Goal: Find specific page/section: Find specific page/section

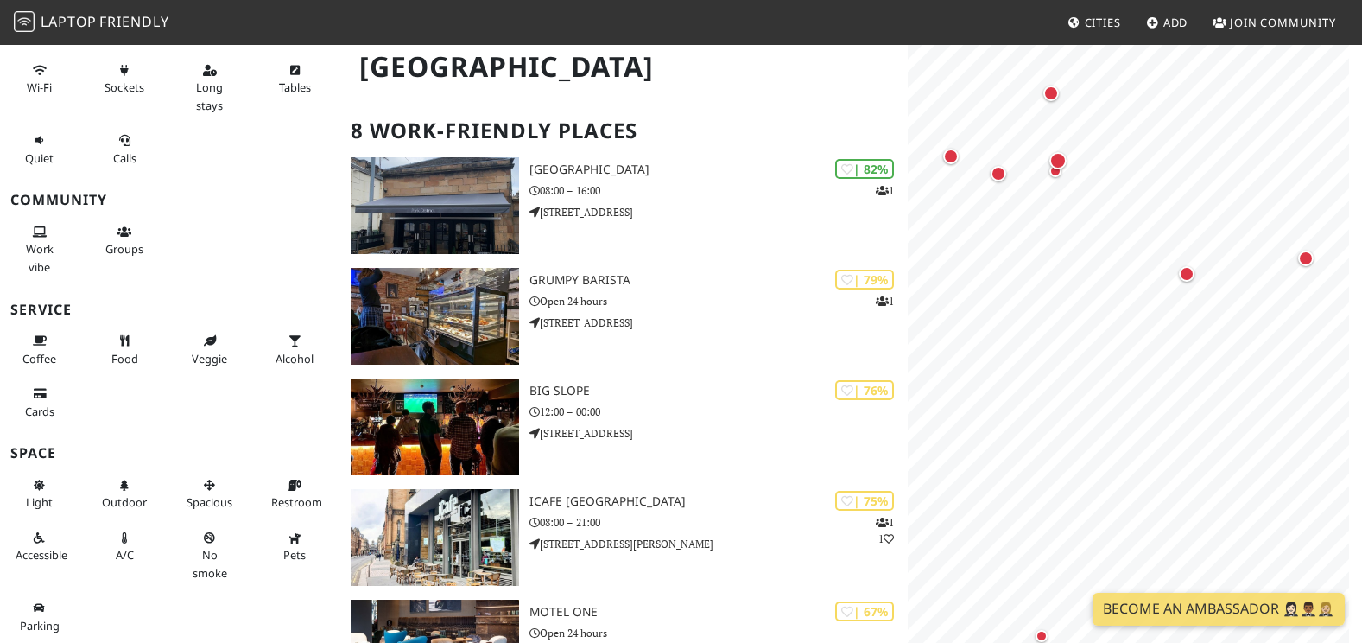
scroll to position [173, 0]
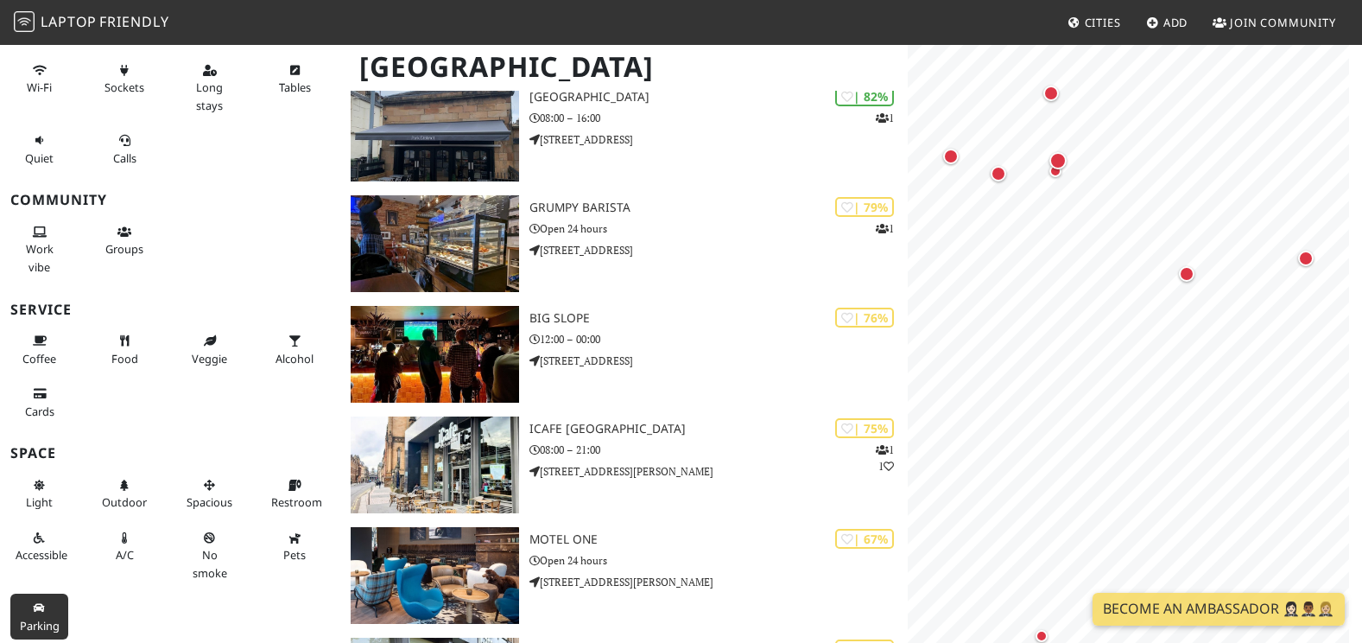
click at [54, 626] on span "Parking" at bounding box center [40, 626] width 40 height 16
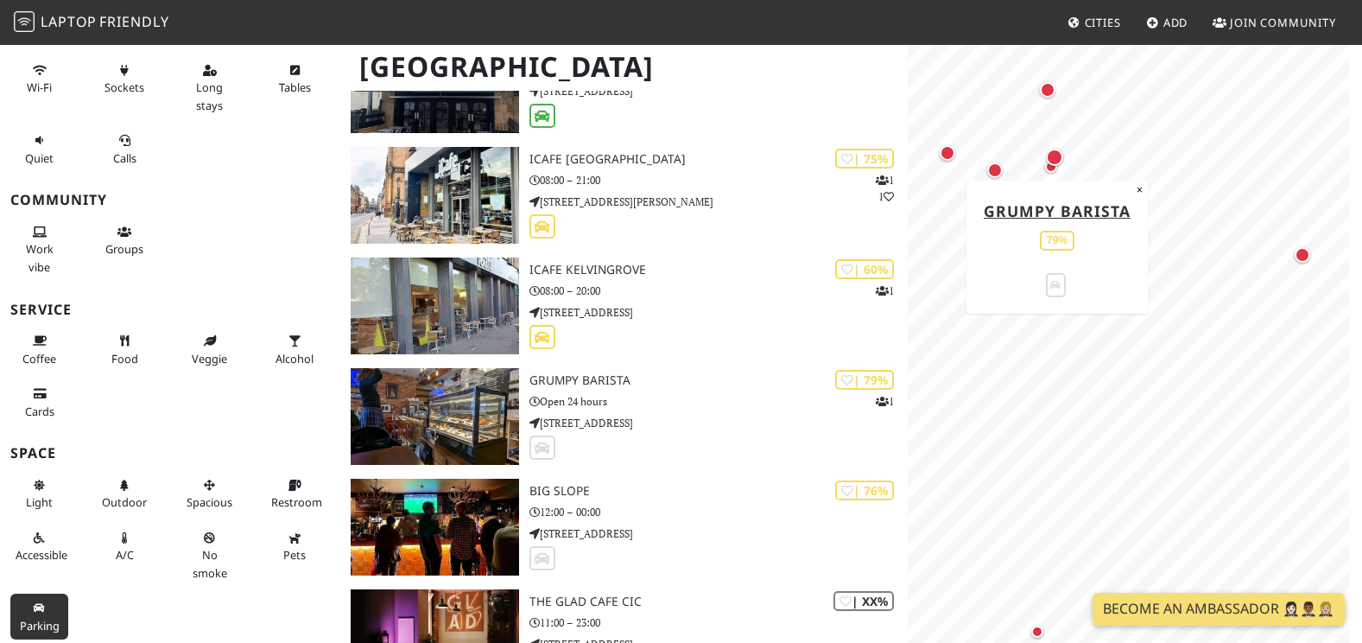
scroll to position [0, 0]
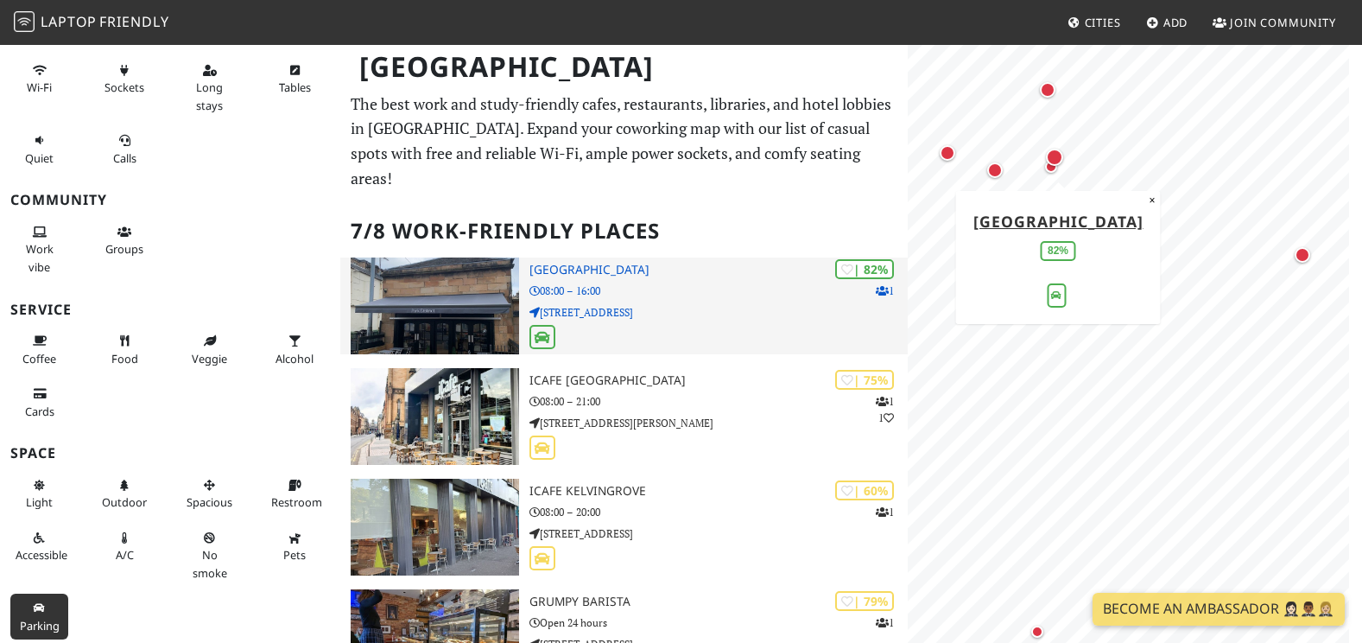
click at [663, 282] on p "08:00 – 16:00" at bounding box center [718, 290] width 378 height 16
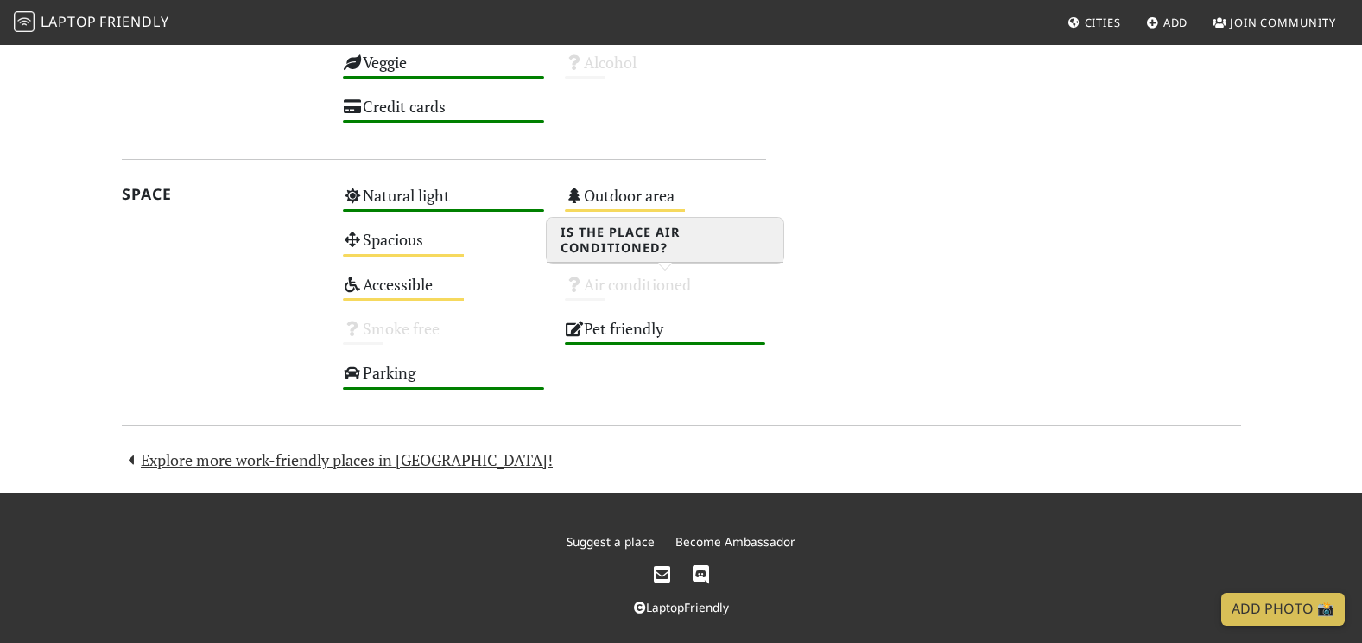
scroll to position [989, 0]
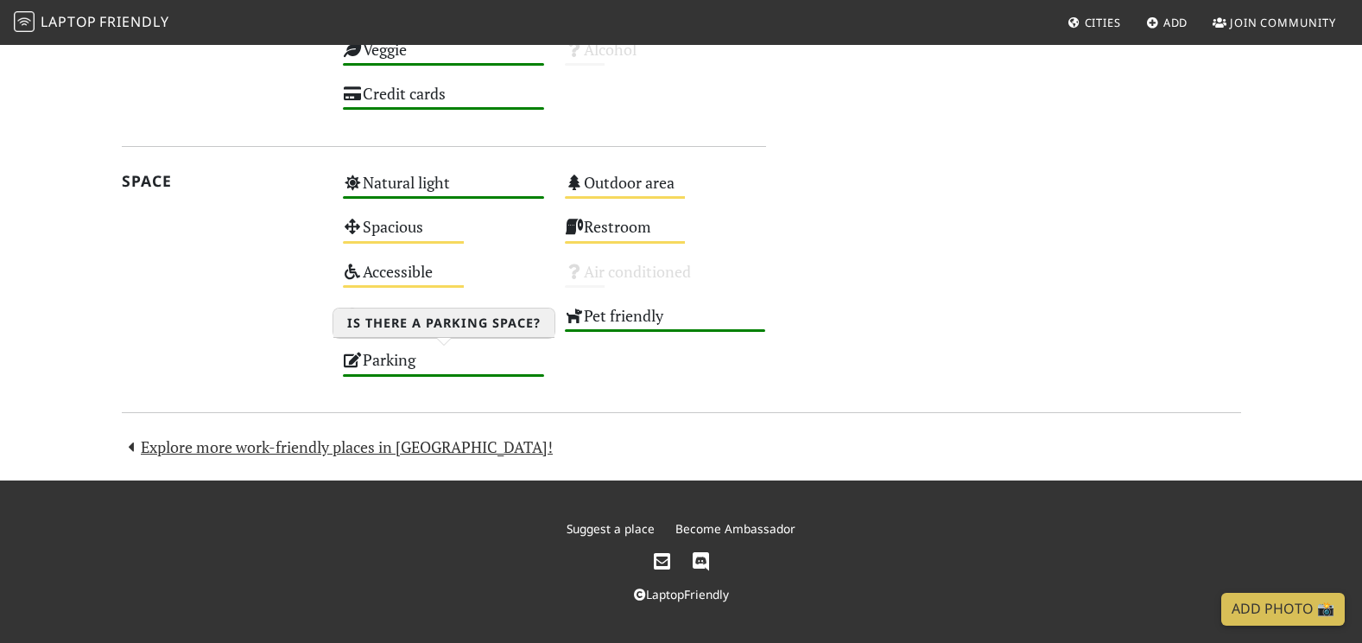
click at [523, 369] on div "Parking High" at bounding box center [444, 367] width 222 height 44
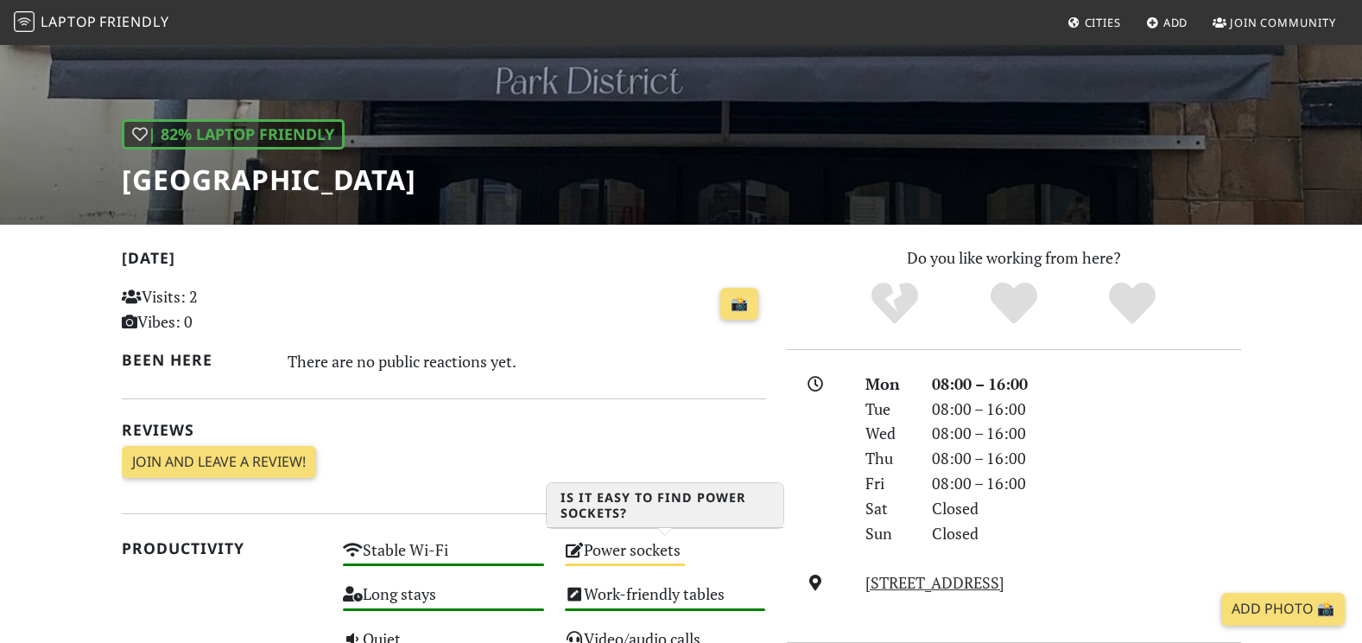
scroll to position [432, 0]
